Goal: Task Accomplishment & Management: Manage account settings

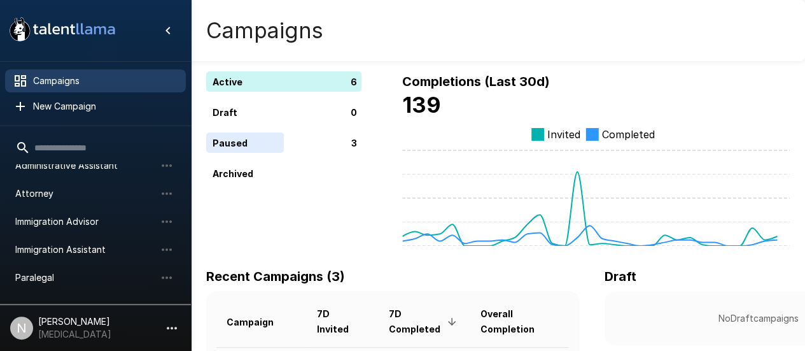
scroll to position [64, 0]
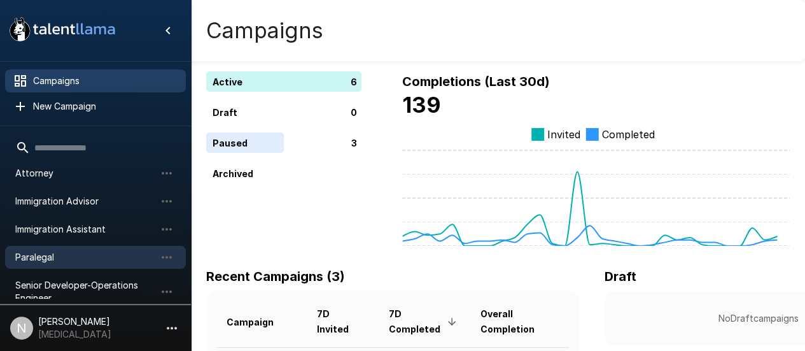
click at [50, 257] on span "Paralegal" at bounding box center [85, 257] width 140 height 13
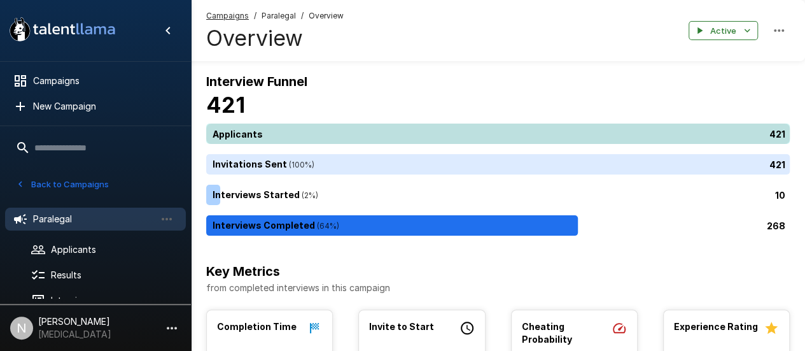
click at [261, 127] on div "421" at bounding box center [500, 133] width 588 height 20
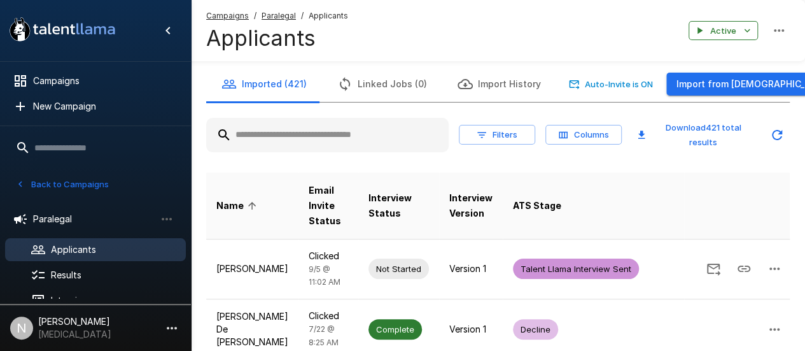
click at [339, 128] on input "text" at bounding box center [327, 134] width 242 height 23
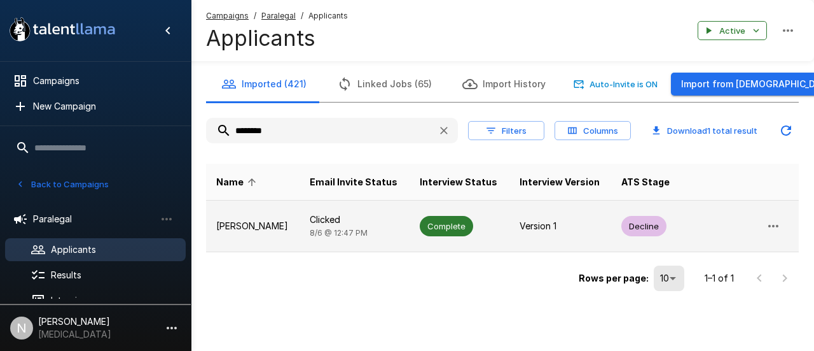
type input "********"
click at [263, 225] on p "Danielle Lay" at bounding box center [252, 225] width 73 height 13
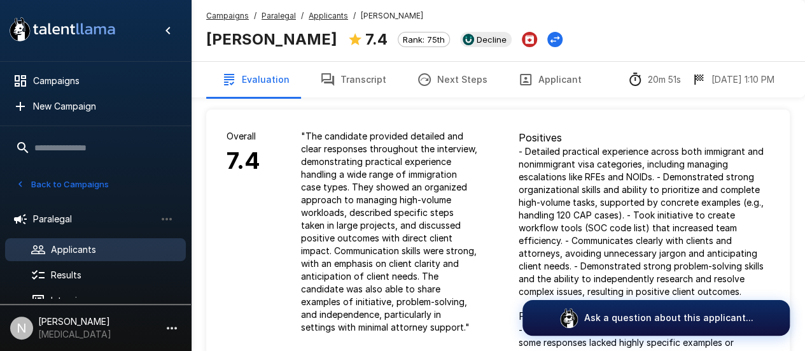
click at [51, 182] on button "Back to Campaigns" at bounding box center [62, 184] width 99 height 20
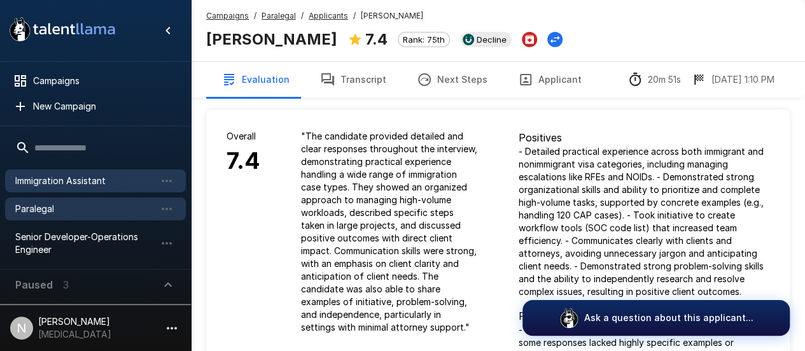
scroll to position [48, 0]
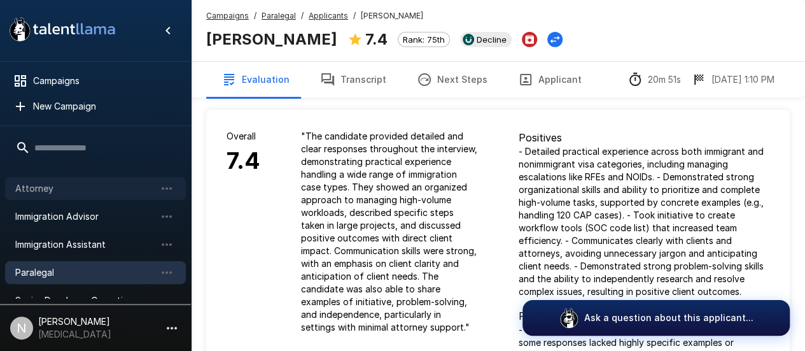
click at [46, 189] on span "Attorney" at bounding box center [85, 188] width 140 height 13
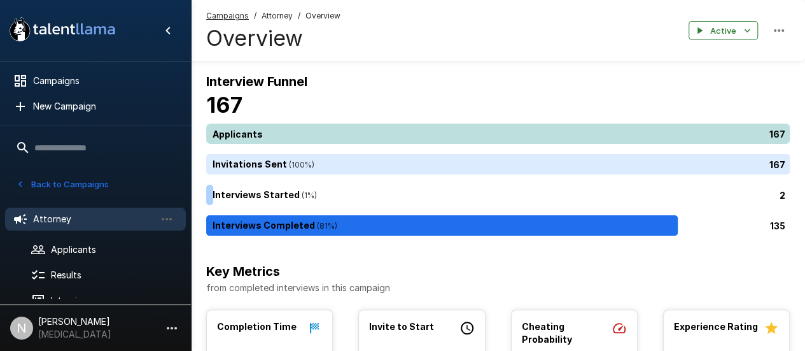
click at [253, 129] on div "167" at bounding box center [500, 133] width 588 height 20
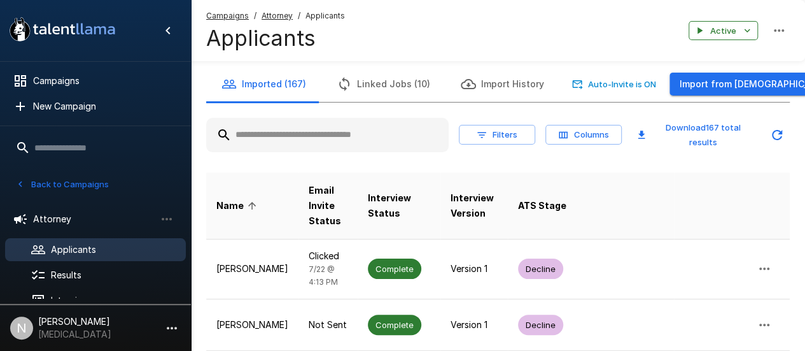
click at [338, 135] on input "text" at bounding box center [327, 134] width 242 height 23
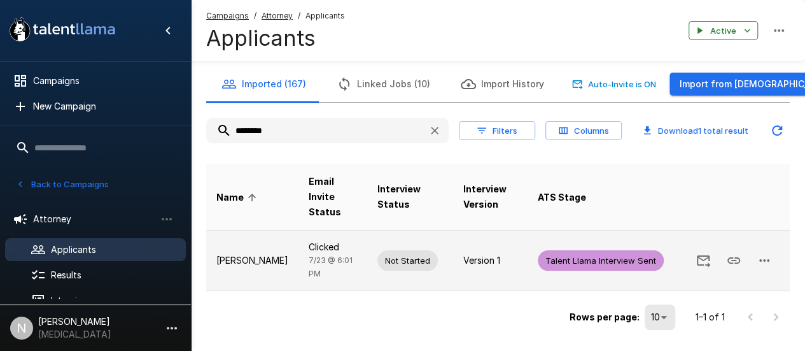
type input "********"
click at [257, 260] on p "Danielle Anne Mullen-solancho" at bounding box center [252, 260] width 72 height 13
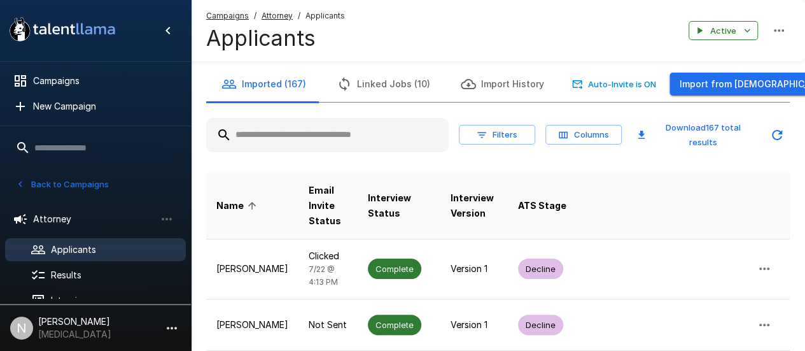
click at [257, 133] on input "text" at bounding box center [327, 134] width 242 height 23
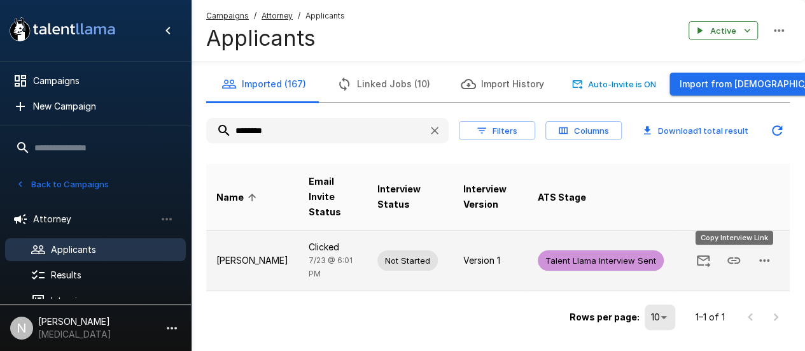
type input "********"
click at [734, 258] on icon "Copy Interview Link" at bounding box center [733, 260] width 15 height 15
